Goal: Task Accomplishment & Management: Manage account settings

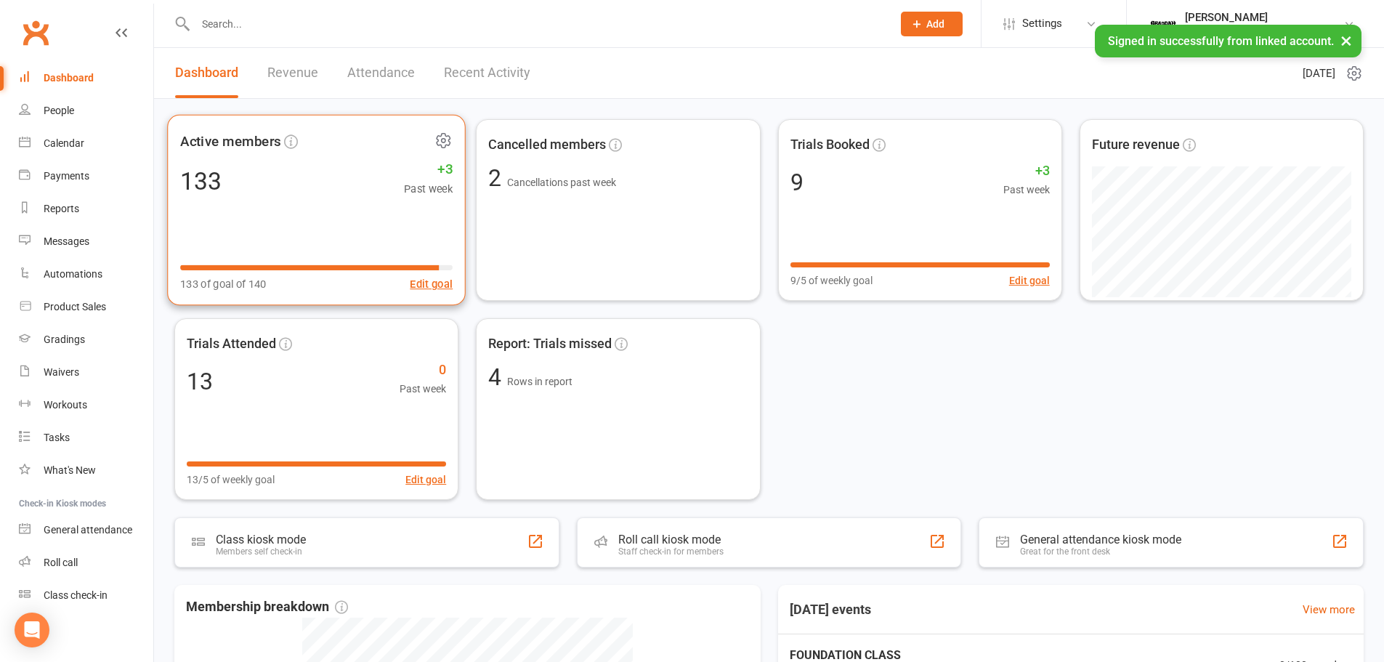
click at [334, 170] on div "133 +3 Past week" at bounding box center [316, 180] width 272 height 33
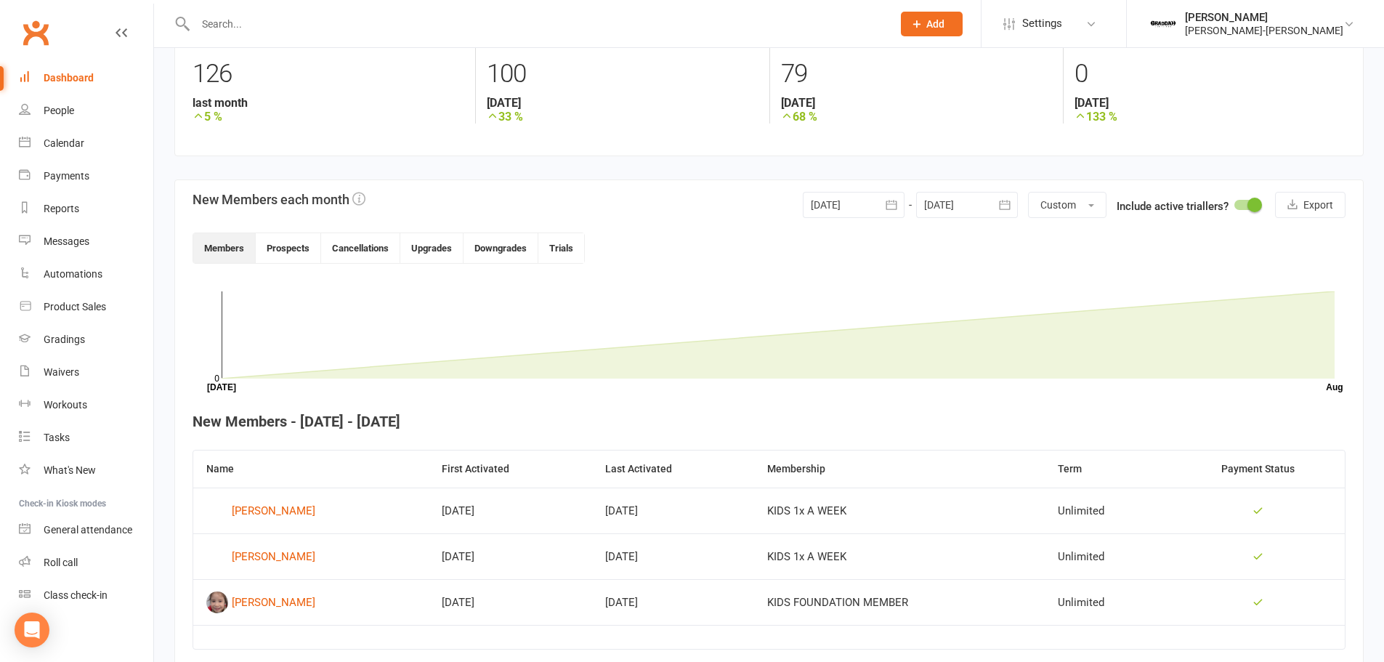
scroll to position [282, 0]
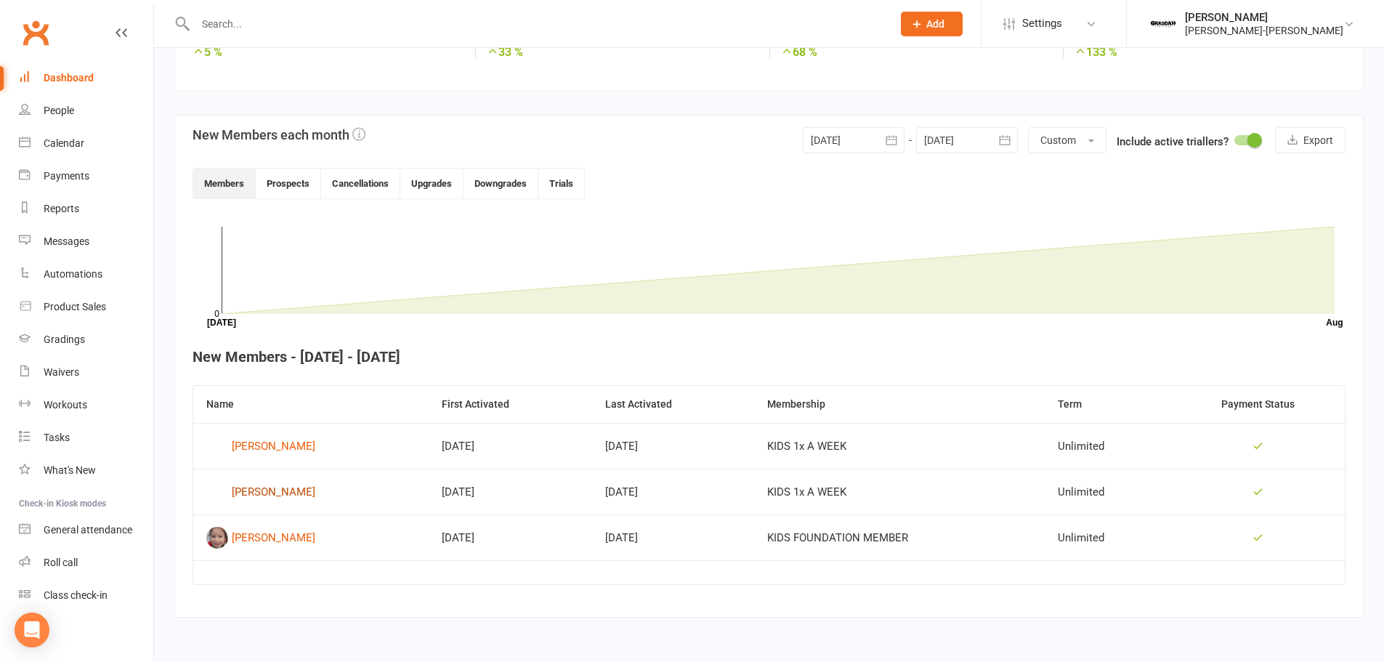
click at [251, 492] on div "[PERSON_NAME]" at bounding box center [274, 492] width 84 height 22
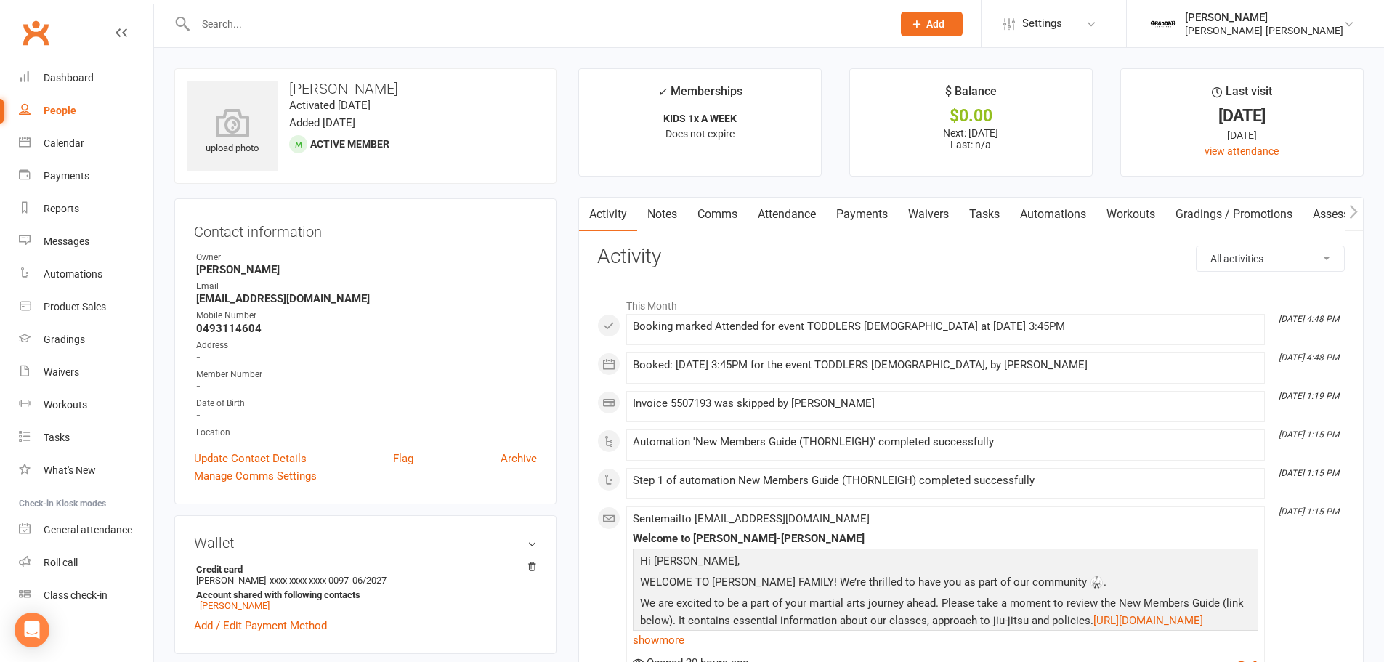
click at [873, 214] on link "Payments" at bounding box center [862, 214] width 72 height 33
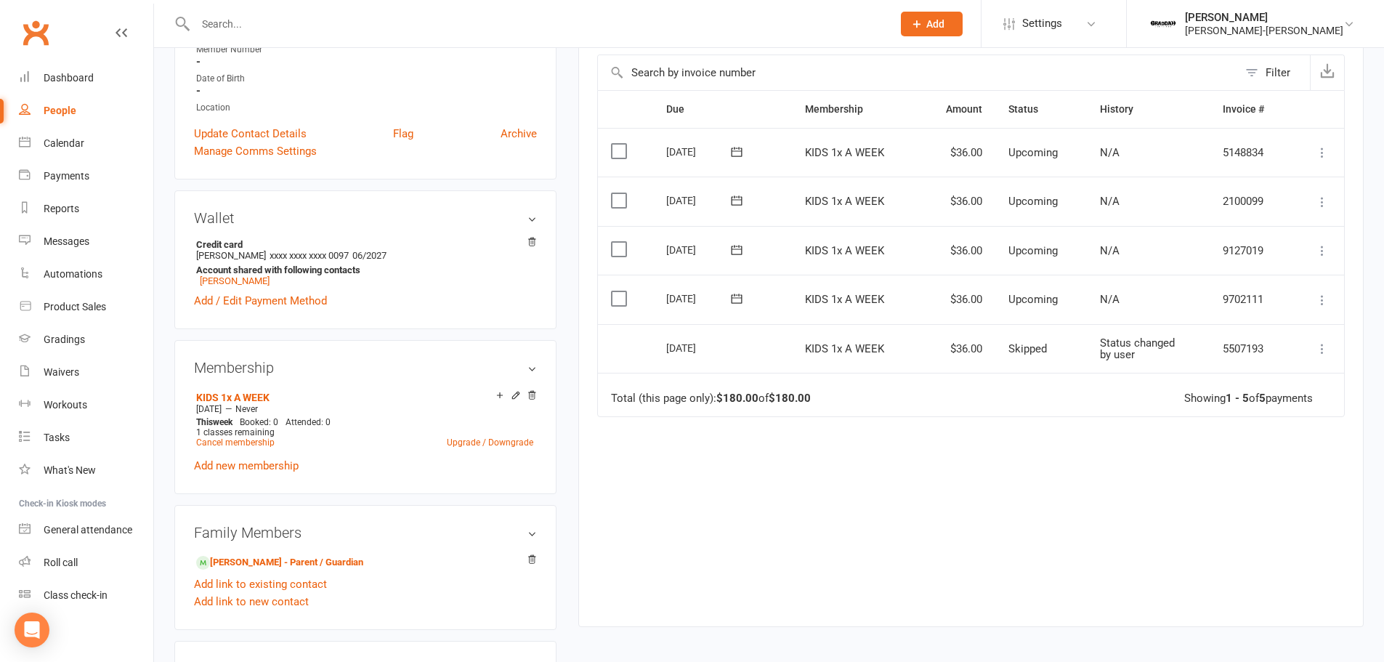
scroll to position [363, 0]
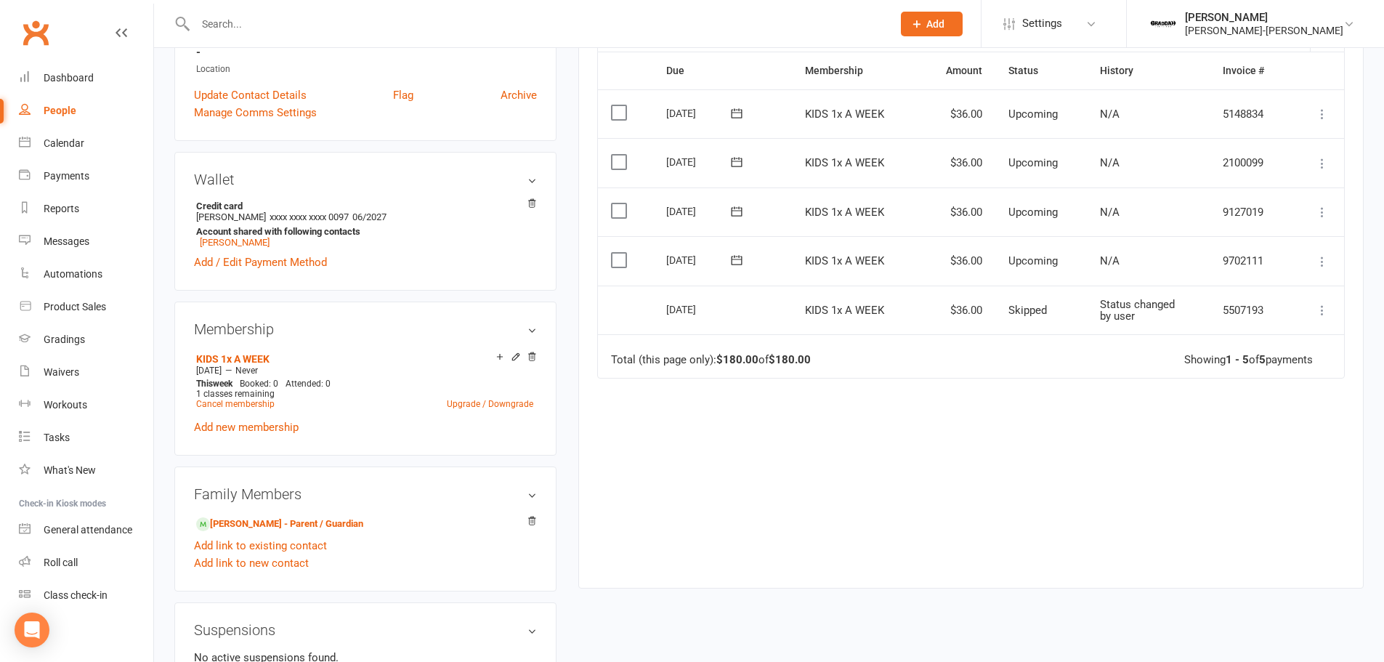
click at [616, 264] on label at bounding box center [621, 260] width 20 height 15
click at [616, 253] on input "checkbox" at bounding box center [615, 253] width 9 height 0
click at [617, 206] on label at bounding box center [621, 210] width 20 height 15
click at [617, 203] on input "checkbox" at bounding box center [615, 203] width 9 height 0
click at [1294, 629] on button "Change status" at bounding box center [1306, 628] width 115 height 31
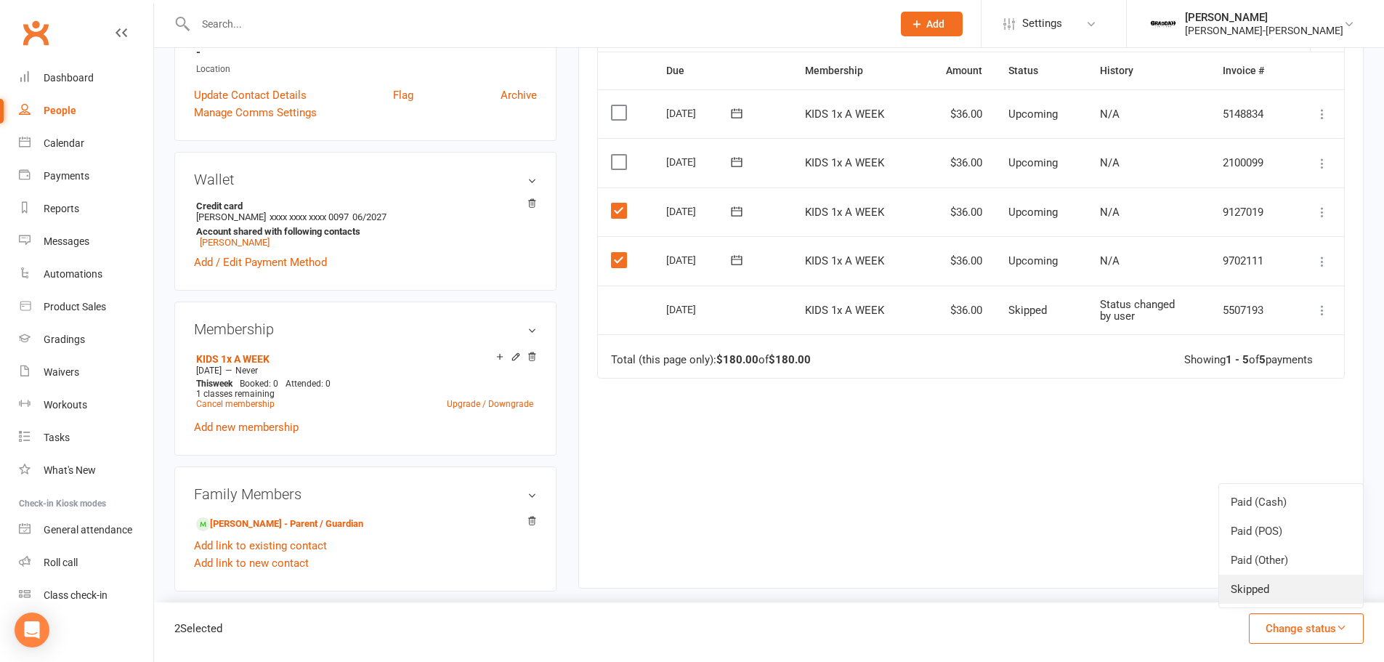
click at [1285, 597] on link "Skipped" at bounding box center [1291, 589] width 144 height 29
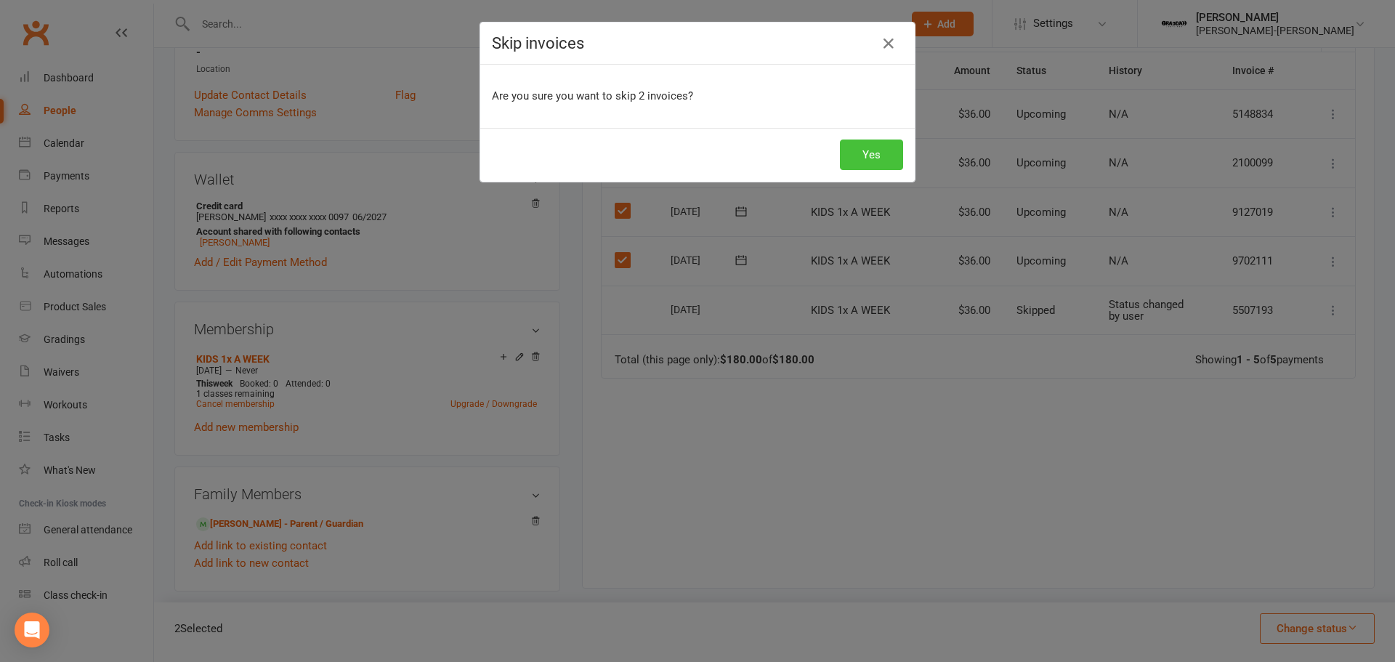
click at [866, 152] on button "Yes" at bounding box center [871, 155] width 63 height 31
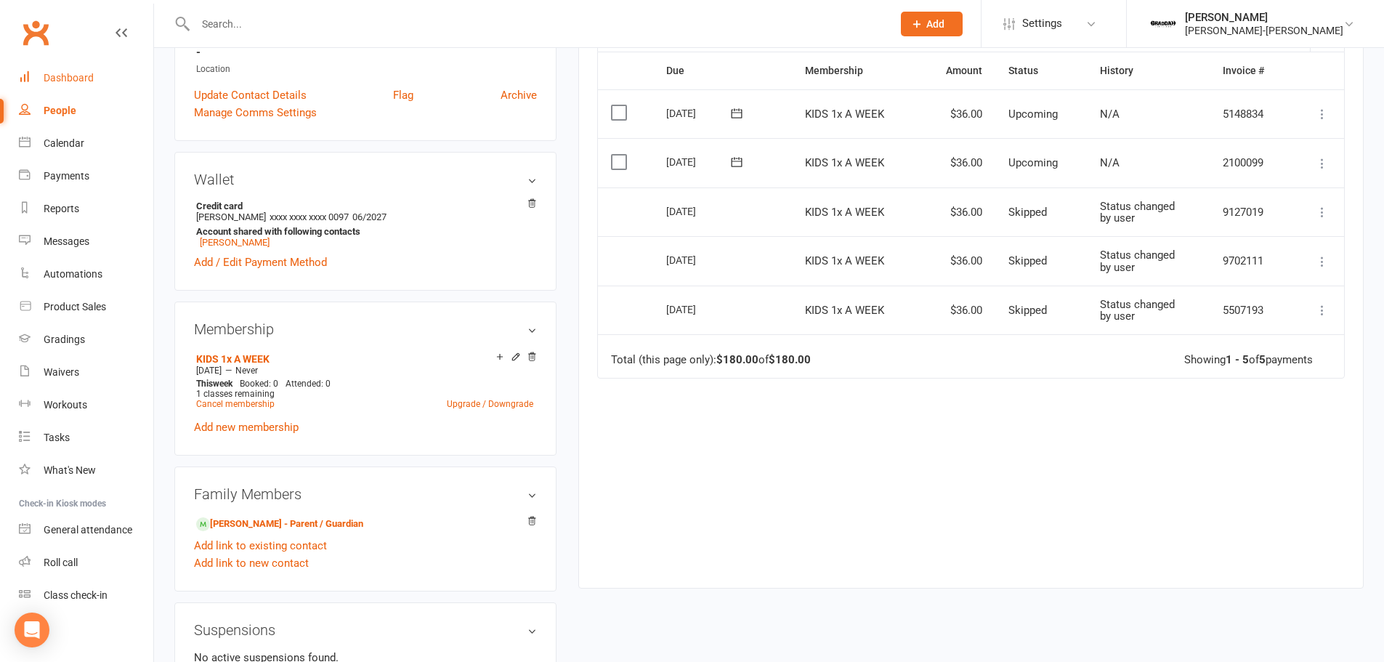
click at [76, 73] on div "Dashboard" at bounding box center [69, 78] width 50 height 12
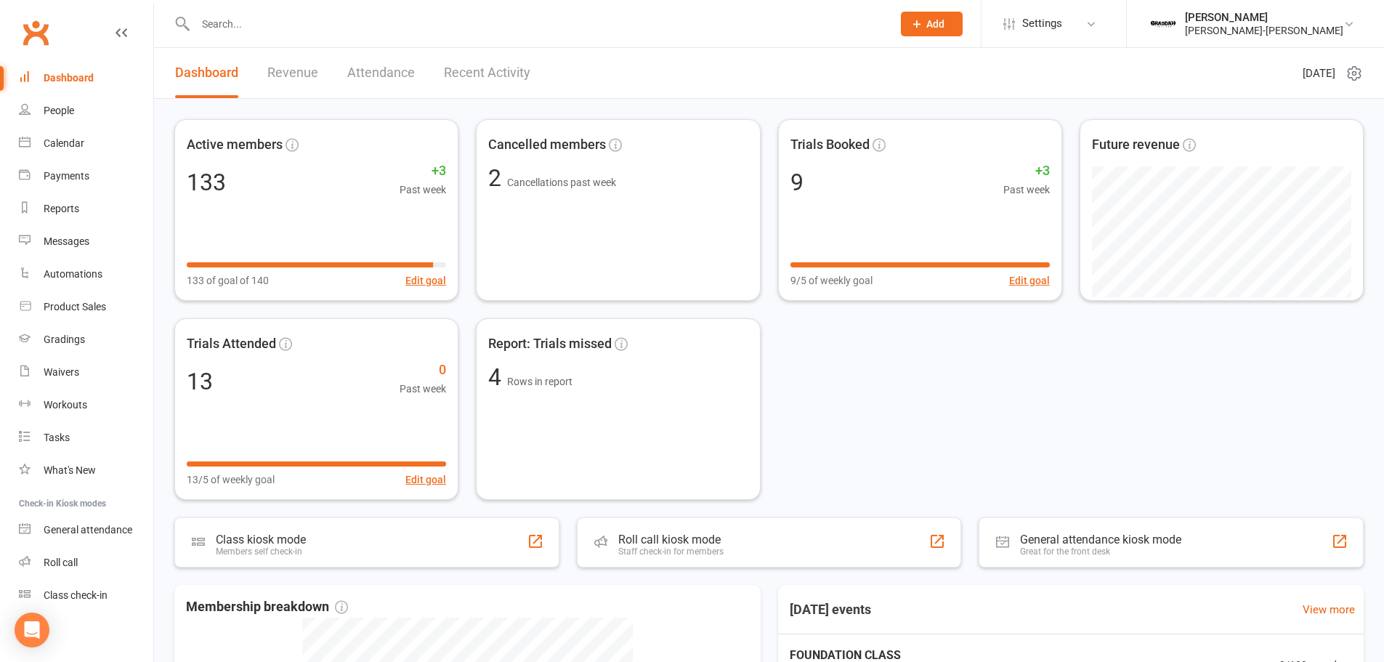
click at [278, 62] on link "Revenue" at bounding box center [292, 73] width 51 height 50
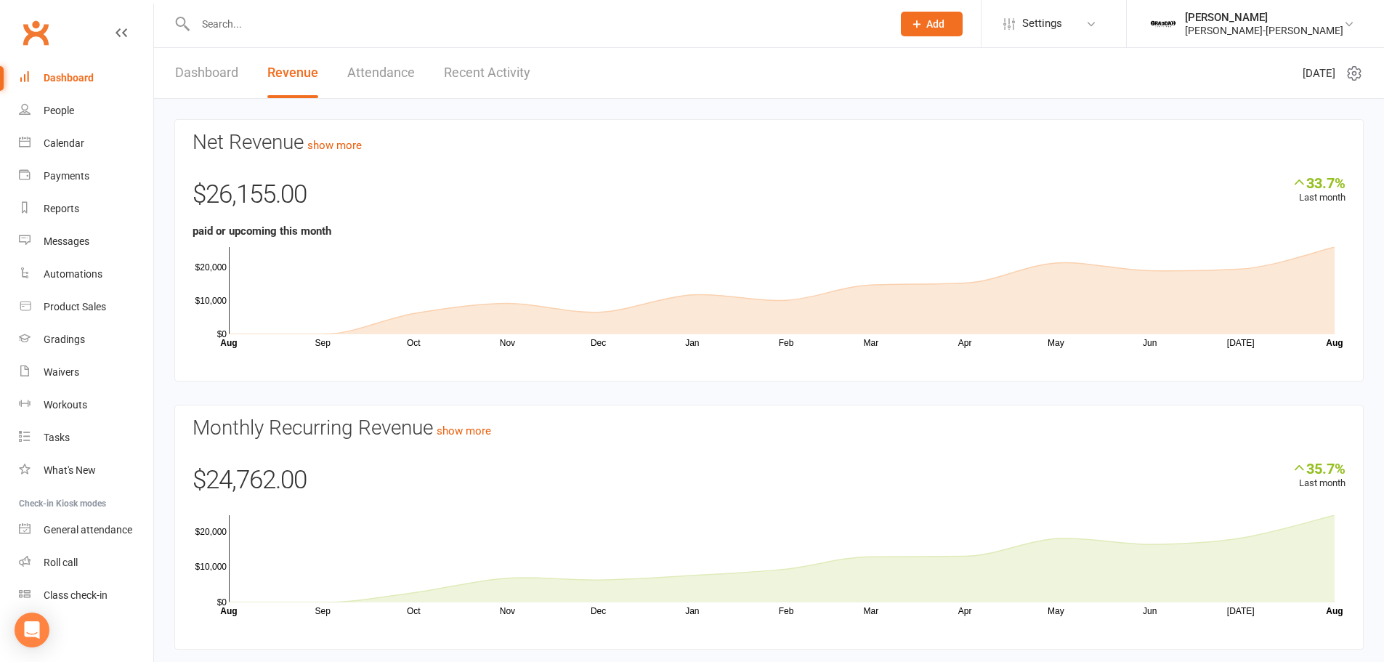
drag, startPoint x: 378, startPoint y: 63, endPoint x: 448, endPoint y: 67, distance: 69.8
click at [377, 64] on link "Attendance" at bounding box center [381, 73] width 68 height 50
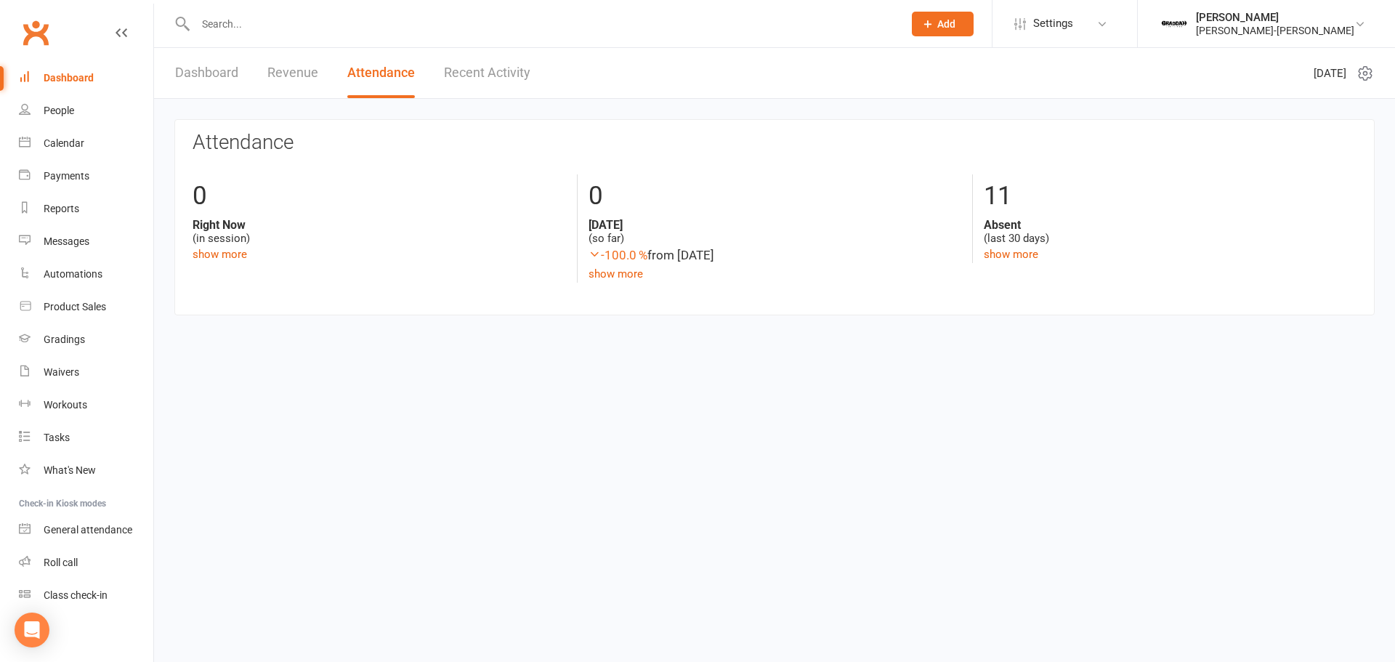
click at [538, 69] on div "Dashboard Revenue Attendance Recent Activity" at bounding box center [352, 73] width 397 height 50
click at [491, 57] on link "Recent Activity" at bounding box center [487, 73] width 86 height 50
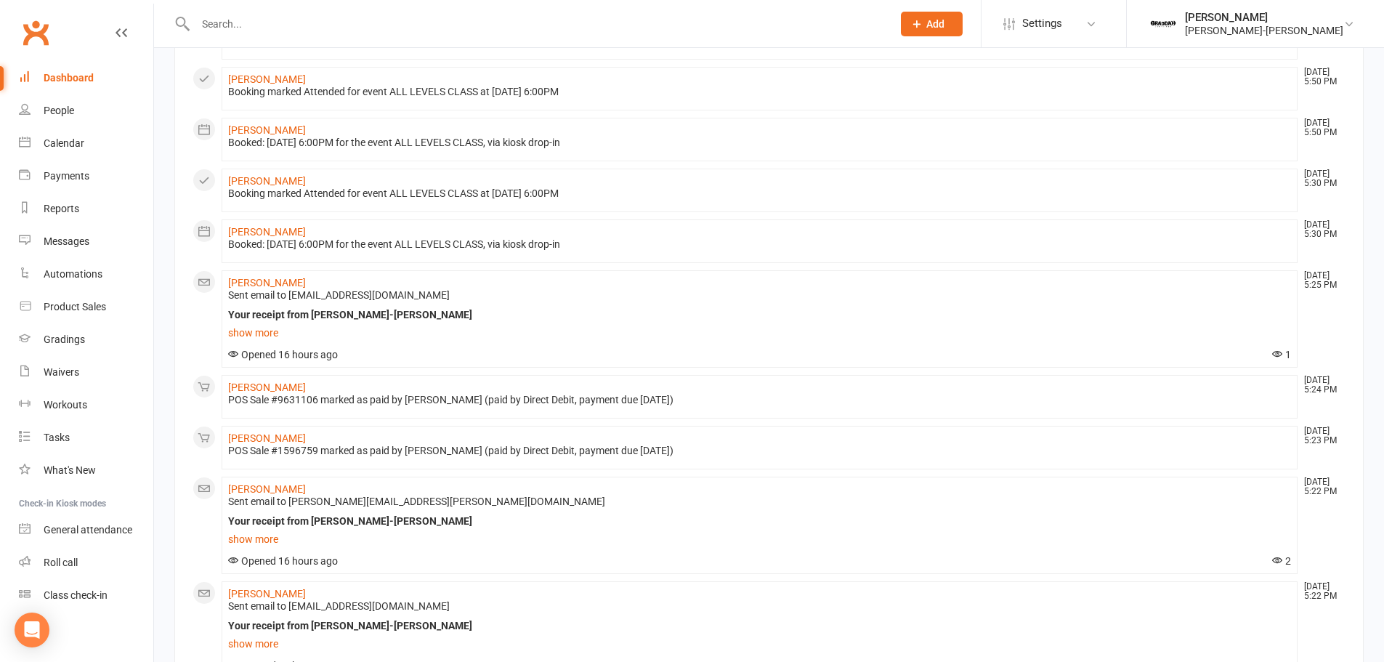
scroll to position [581, 0]
